Goal: Find specific page/section: Find specific page/section

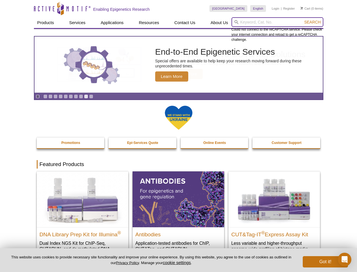
click at [278, 22] on input "search" at bounding box center [278, 22] width 92 height 10
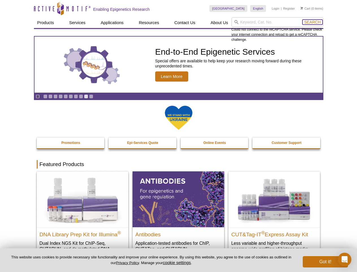
click at [313, 22] on span "Search" at bounding box center [312, 22] width 16 height 5
click at [38, 96] on icon "Pause" at bounding box center [38, 96] width 4 height 4
click at [45, 96] on link "Go to slide 1" at bounding box center [45, 96] width 4 height 4
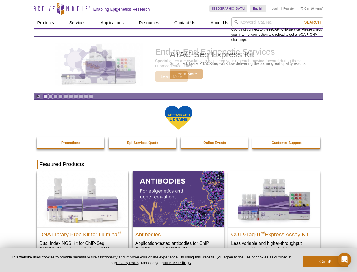
click at [50, 96] on link "Go to slide 2" at bounding box center [50, 96] width 4 height 4
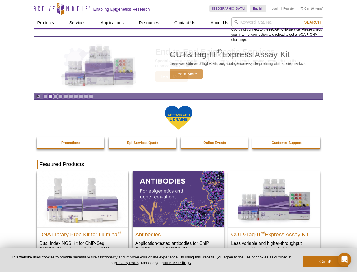
click at [55, 96] on link "Go to slide 3" at bounding box center [55, 96] width 4 height 4
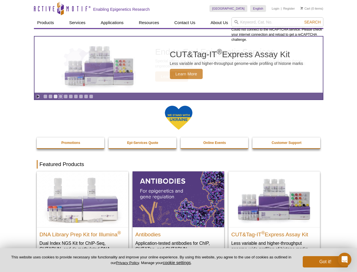
click at [61, 96] on link "Go to slide 4" at bounding box center [61, 96] width 4 height 4
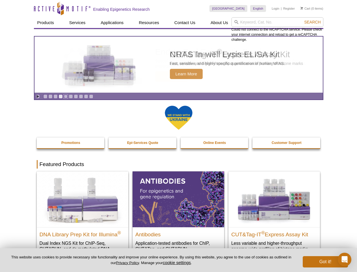
click at [66, 96] on link "Go to slide 5" at bounding box center [66, 96] width 4 height 4
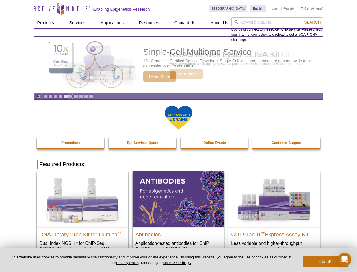
click at [71, 96] on link "Go to slide 6" at bounding box center [71, 96] width 4 height 4
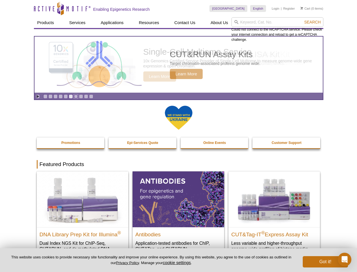
click at [76, 96] on link "Go to slide 7" at bounding box center [76, 96] width 4 height 4
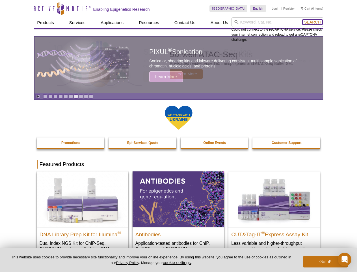
click at [313, 22] on span "Search" at bounding box center [312, 22] width 16 height 5
